Goal: Task Accomplishment & Management: Manage account settings

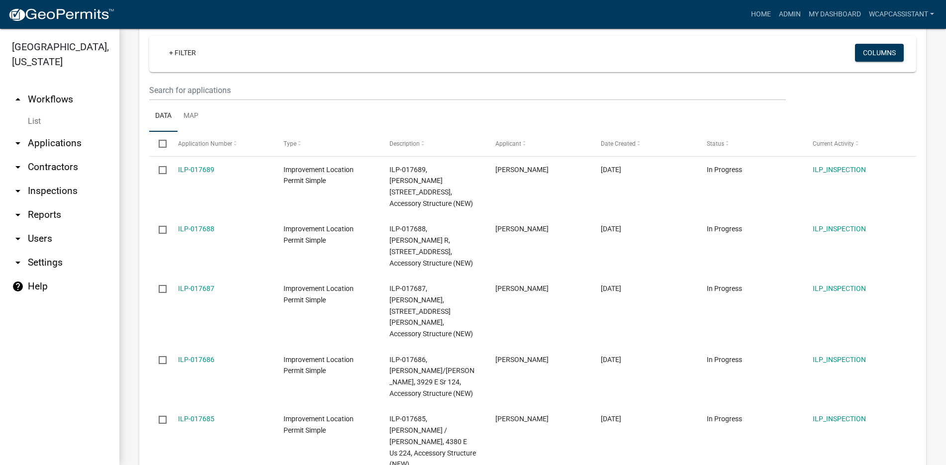
scroll to position [171, 0]
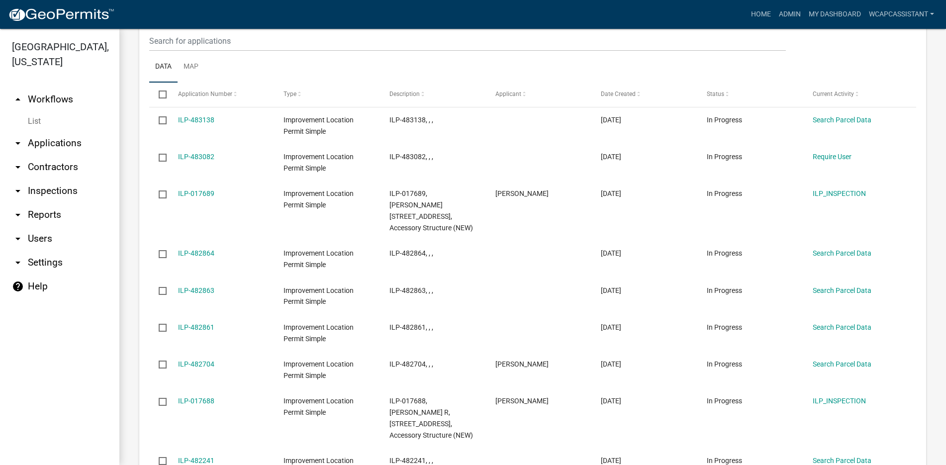
scroll to position [1165, 0]
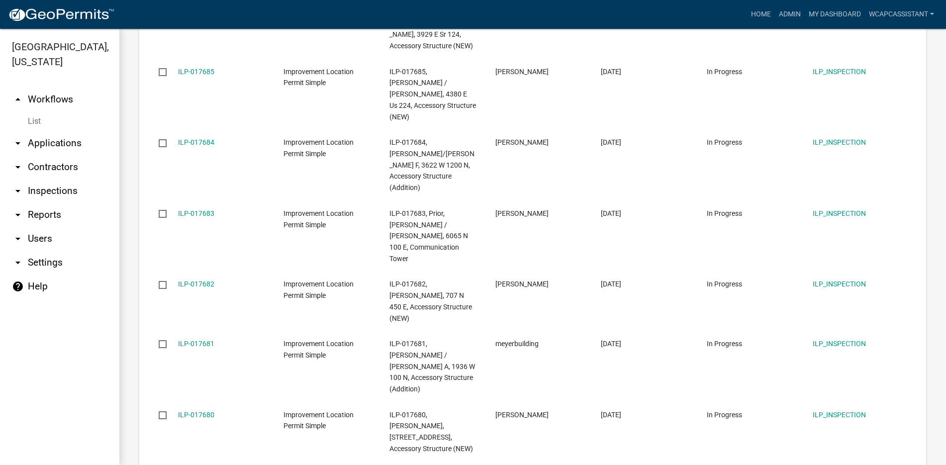
scroll to position [1251, 0]
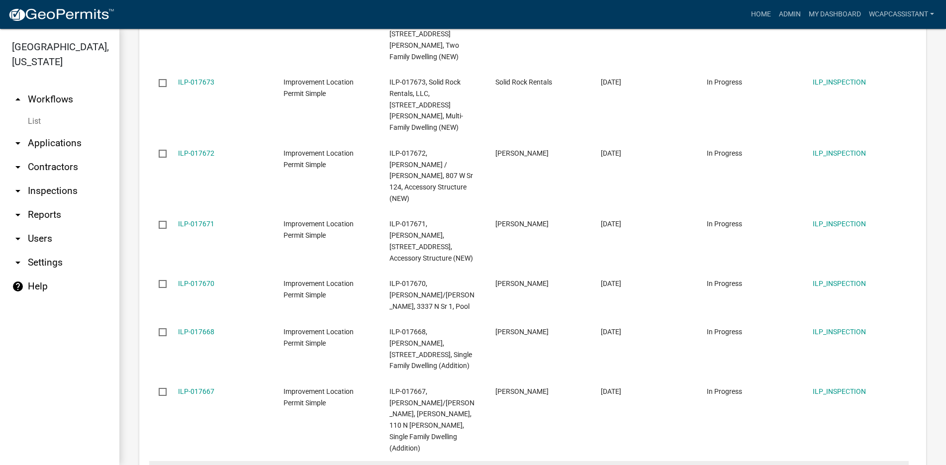
scroll to position [1313, 0]
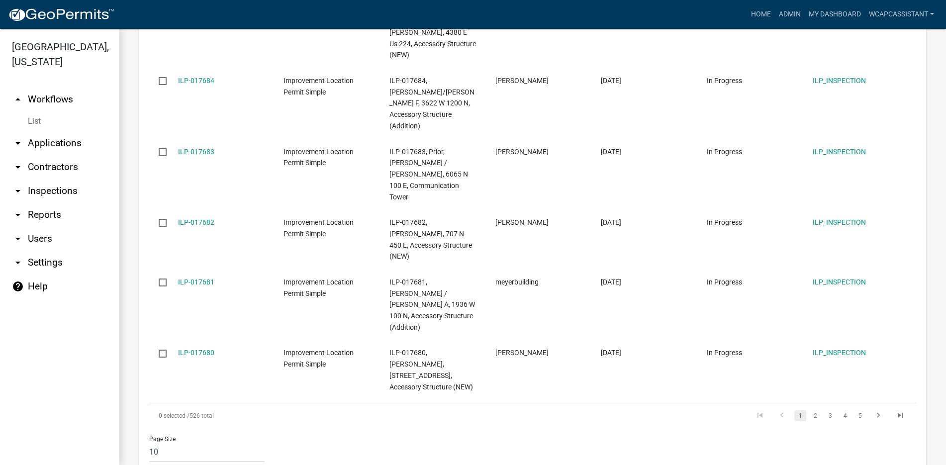
scroll to position [497, 0]
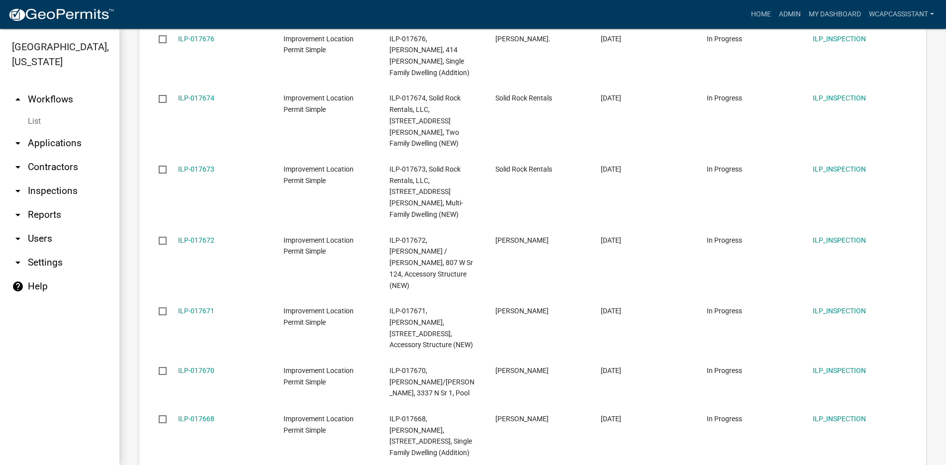
scroll to position [509, 0]
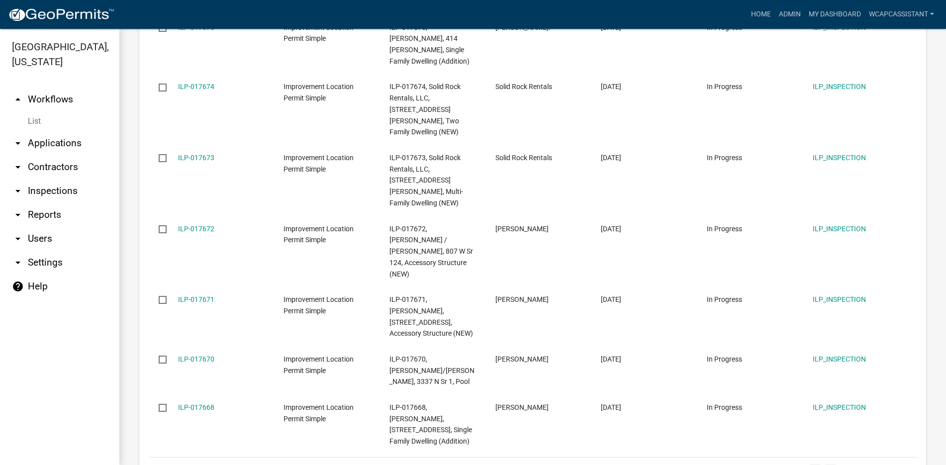
click at [824, 464] on link "3" at bounding box center [830, 469] width 12 height 11
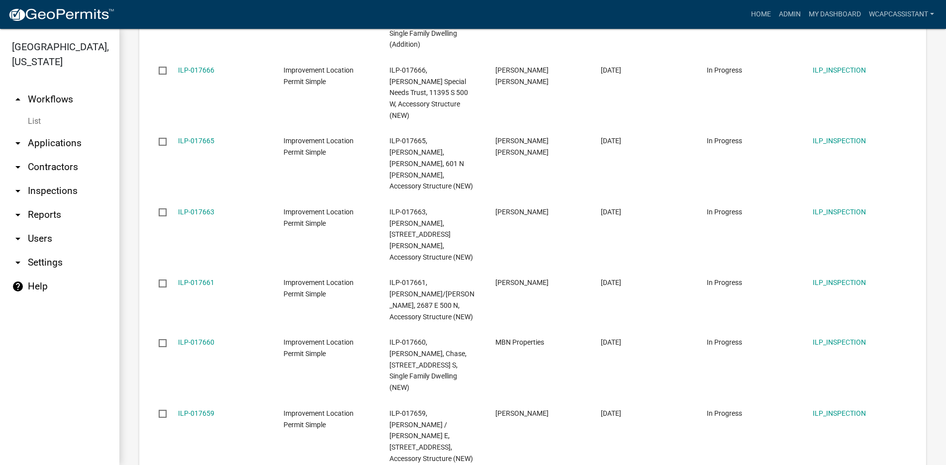
scroll to position [241, 0]
